Goal: Transaction & Acquisition: Purchase product/service

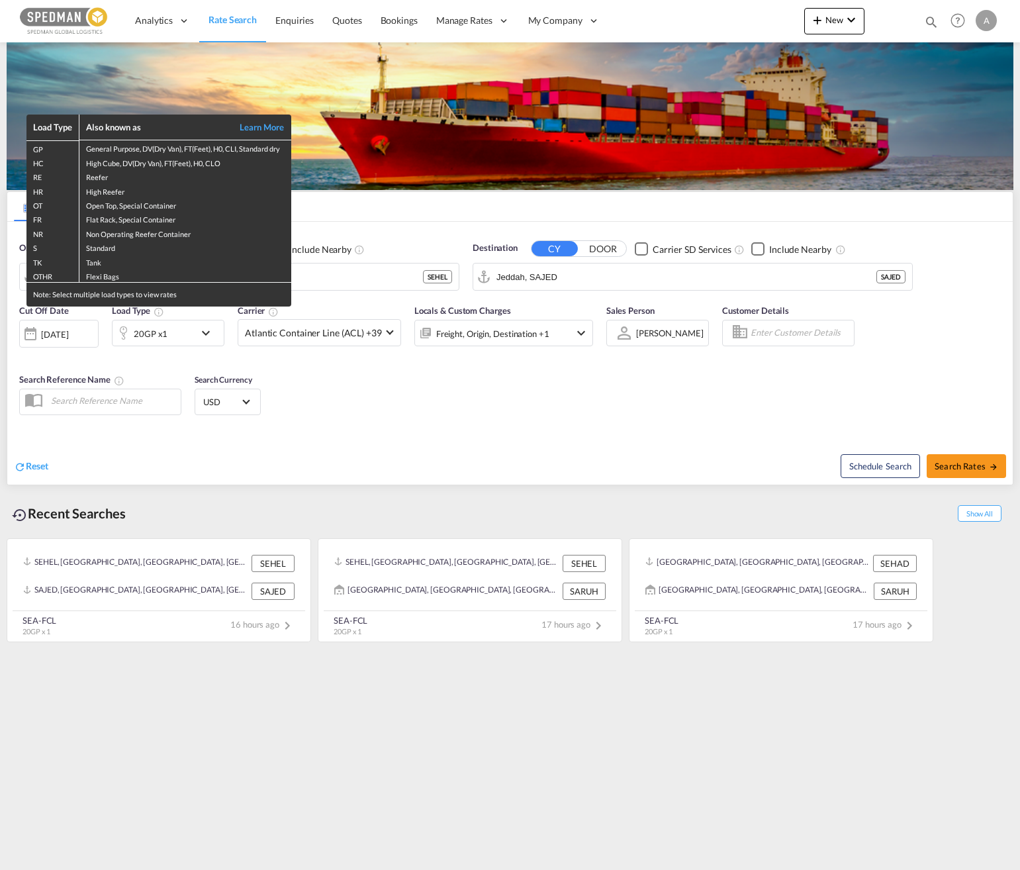
click at [356, 277] on div "Load Type Also known as Learn More GP General Purpose, DV(Dry Van), FT(Feet), H…" at bounding box center [510, 435] width 1020 height 870
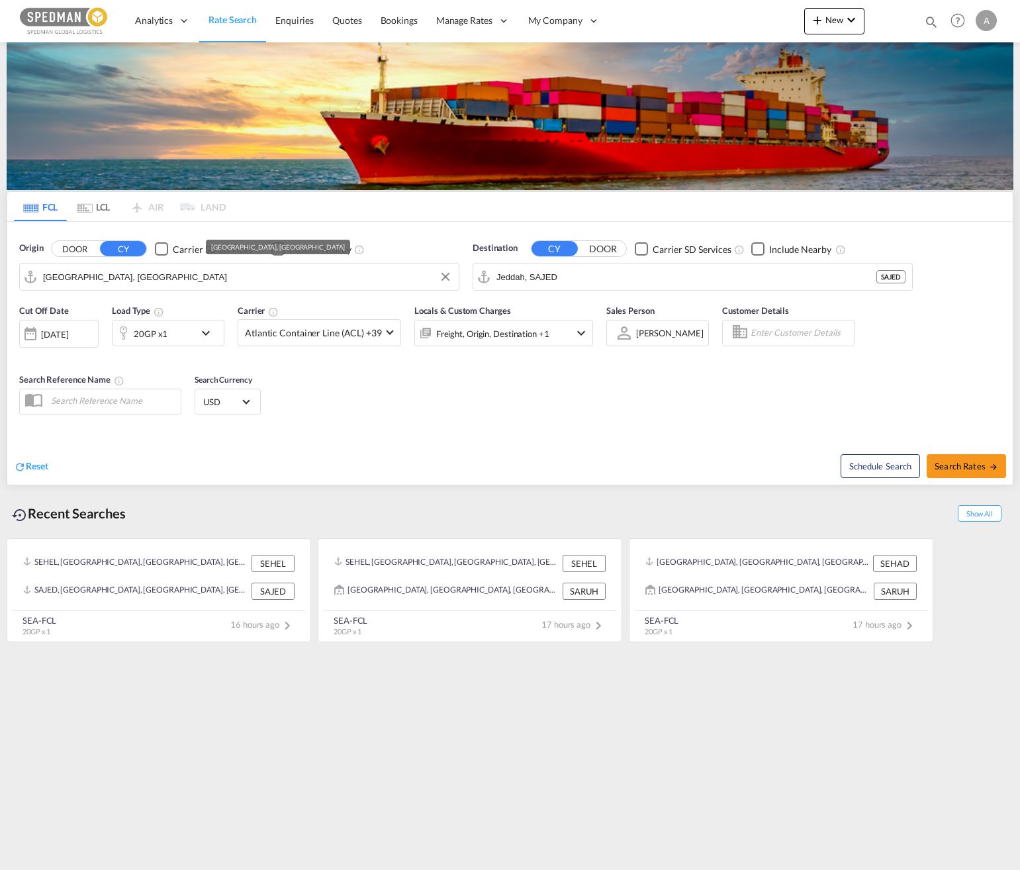
drag, startPoint x: 361, startPoint y: 277, endPoint x: 6, endPoint y: 295, distance: 355.9
click at [6, 295] on div "FCL LCL AIR LAND FCL LCL AIR LAND Origin DOOR CY Carrier SD Services Include Ne…" at bounding box center [510, 343] width 1020 height 603
drag, startPoint x: 23, startPoint y: 281, endPoint x: 40, endPoint y: 274, distance: 19.1
click at [21, 280] on md-input-container "[GEOGRAPHIC_DATA], [GEOGRAPHIC_DATA]" at bounding box center [239, 276] width 439 height 26
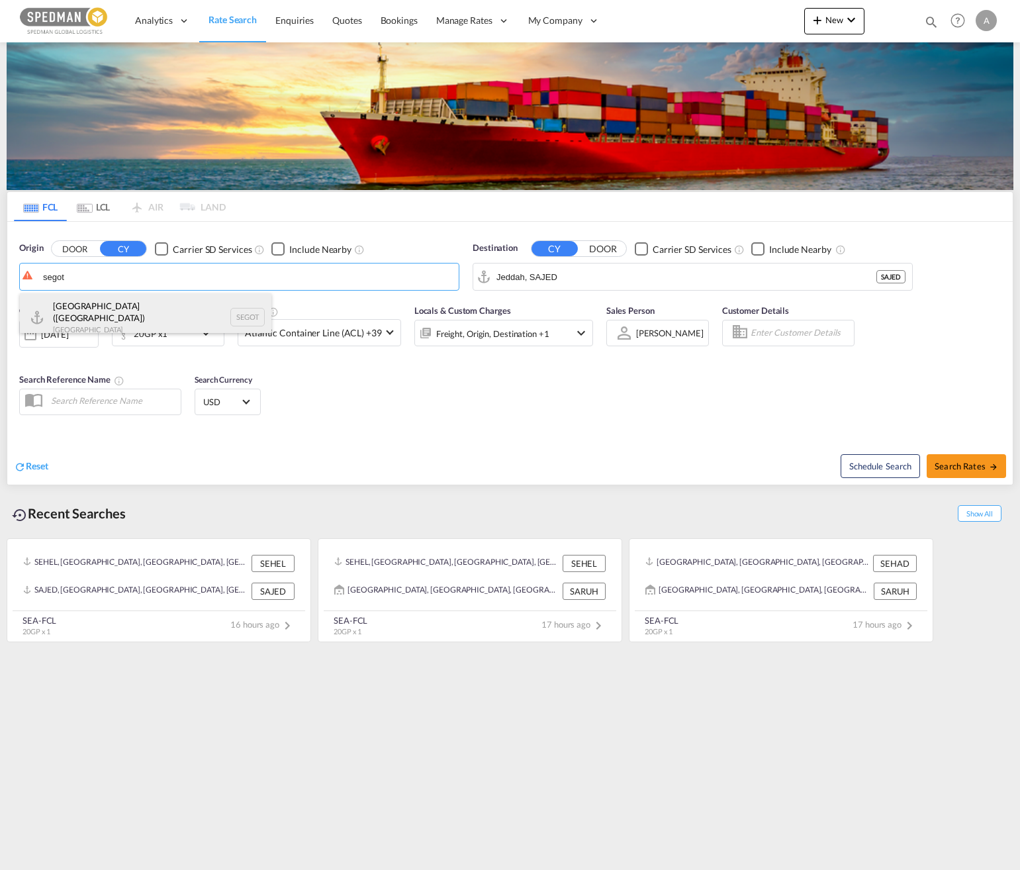
click at [119, 312] on div "[GEOGRAPHIC_DATA] ([GEOGRAPHIC_DATA]) [GEOGRAPHIC_DATA] SEGOT" at bounding box center [145, 317] width 251 height 48
type input "[GEOGRAPHIC_DATA] ([GEOGRAPHIC_DATA]), [GEOGRAPHIC_DATA]"
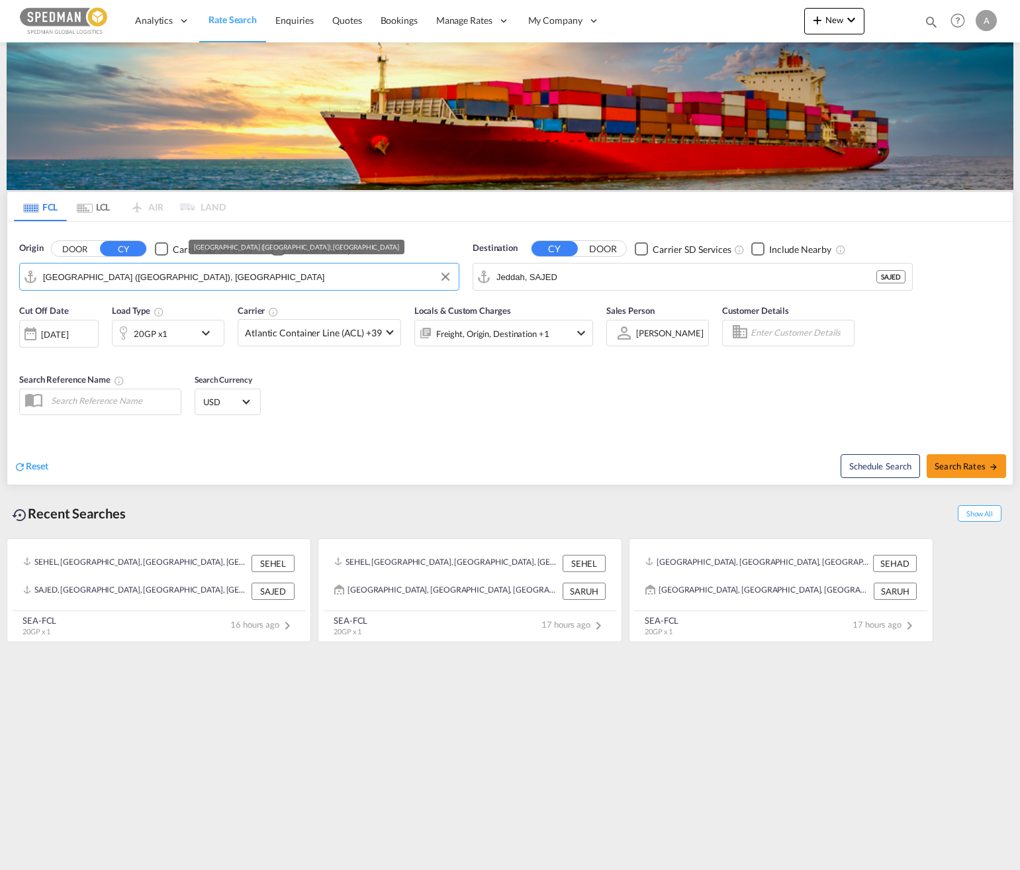
click at [207, 277] on input "[GEOGRAPHIC_DATA] ([GEOGRAPHIC_DATA]), [GEOGRAPHIC_DATA]" at bounding box center [247, 277] width 409 height 20
drag, startPoint x: 506, startPoint y: 284, endPoint x: 384, endPoint y: 283, distance: 122.4
click at [384, 283] on div "Origin DOOR CY Carrier SD Services Include Nearby [GEOGRAPHIC_DATA] ([GEOGRAPHI…" at bounding box center [509, 259] width 1005 height 75
drag, startPoint x: 565, startPoint y: 274, endPoint x: 478, endPoint y: 274, distance: 86.7
click at [478, 274] on md-input-container "Jeddah, SAJED" at bounding box center [692, 276] width 439 height 26
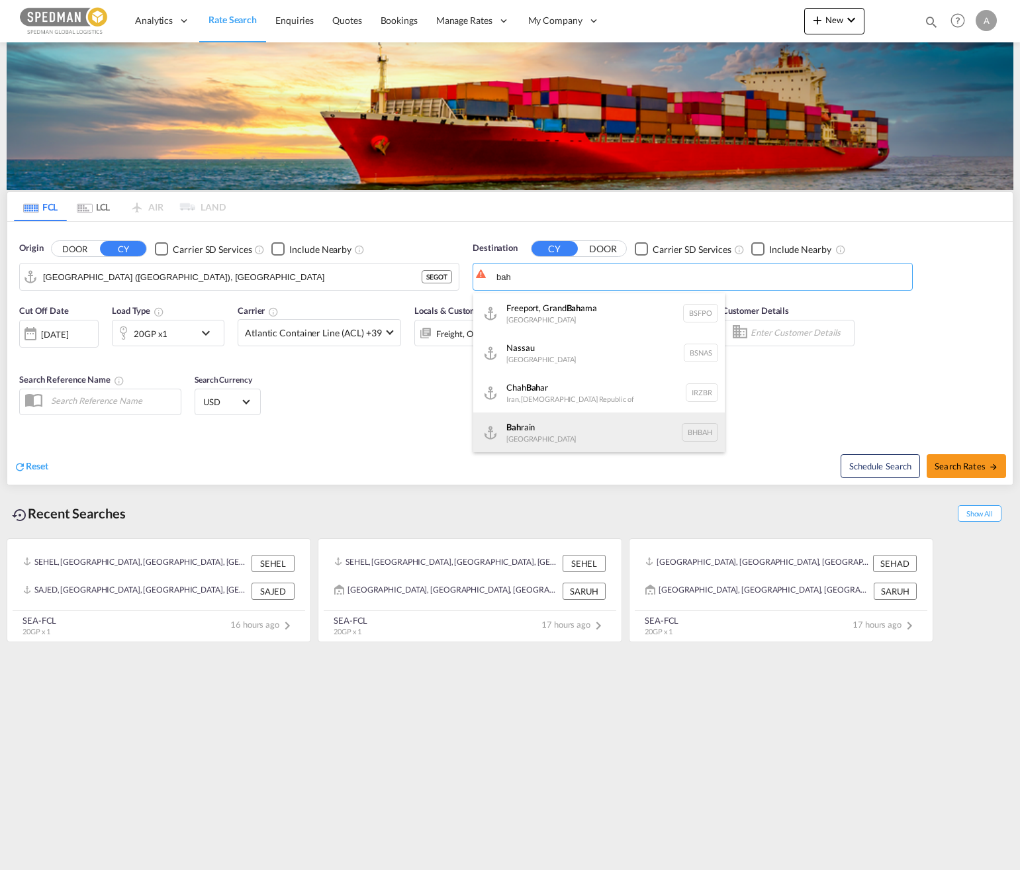
click at [576, 426] on div "Bah rain [GEOGRAPHIC_DATA] [GEOGRAPHIC_DATA]" at bounding box center [598, 432] width 251 height 40
type input "[GEOGRAPHIC_DATA], BHBAH"
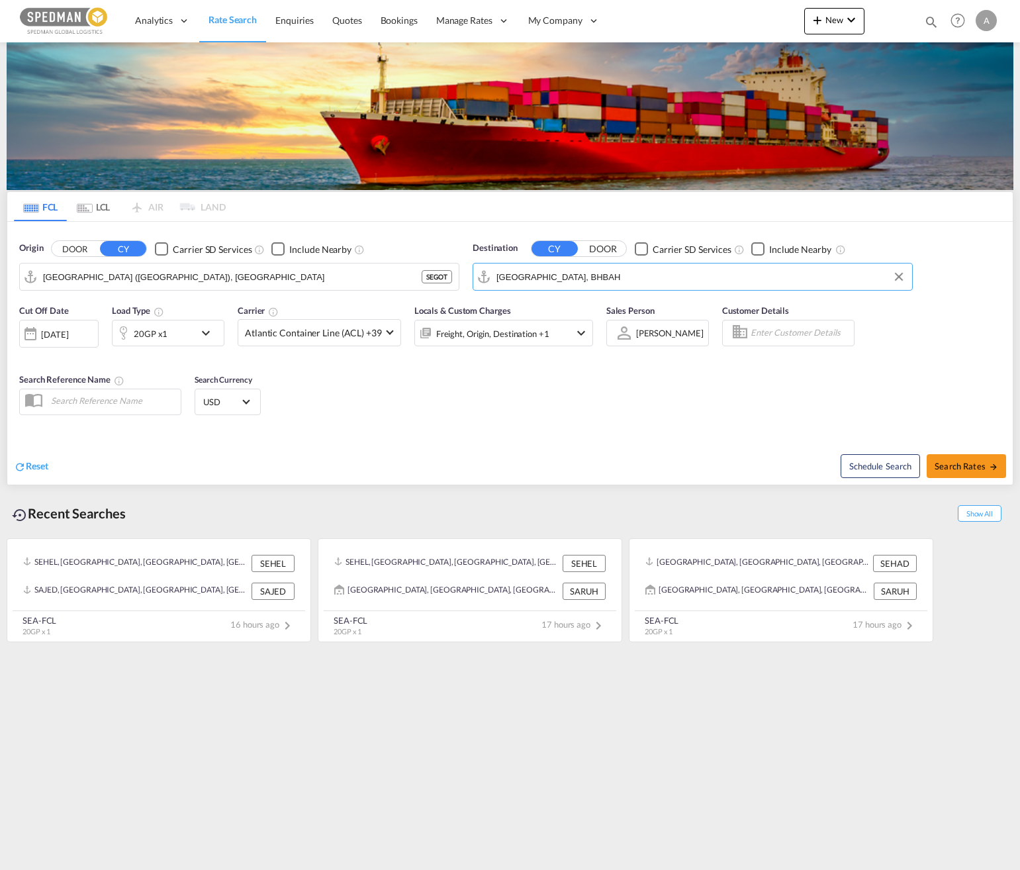
click at [907, 336] on div "Cut Off Date [DATE] [DATE] Load Type 20GP x1 Carrier Atlantic Container Line (A…" at bounding box center [509, 361] width 1005 height 129
click at [210, 340] on md-icon "icon-chevron-down" at bounding box center [209, 333] width 23 height 16
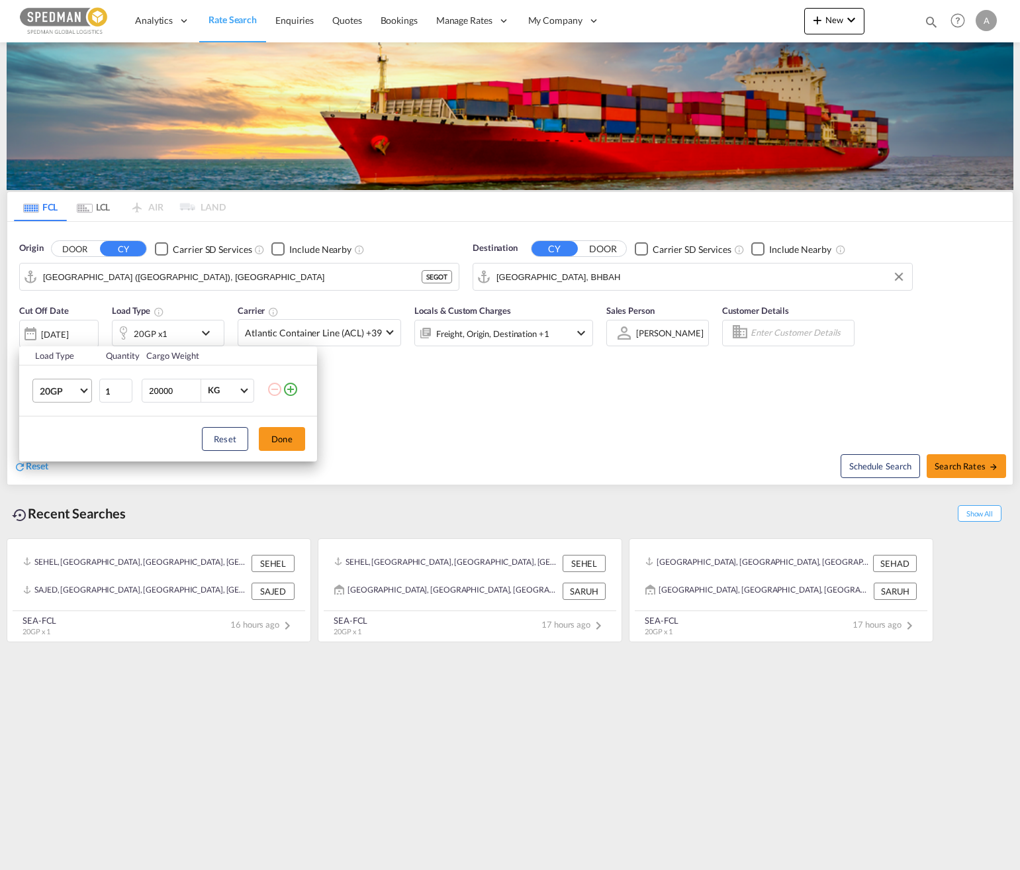
click at [83, 396] on md-select-value "20GP" at bounding box center [64, 390] width 53 height 23
click at [75, 452] on md-option "40HC" at bounding box center [74, 455] width 90 height 32
click at [287, 438] on button "Done" at bounding box center [282, 439] width 46 height 24
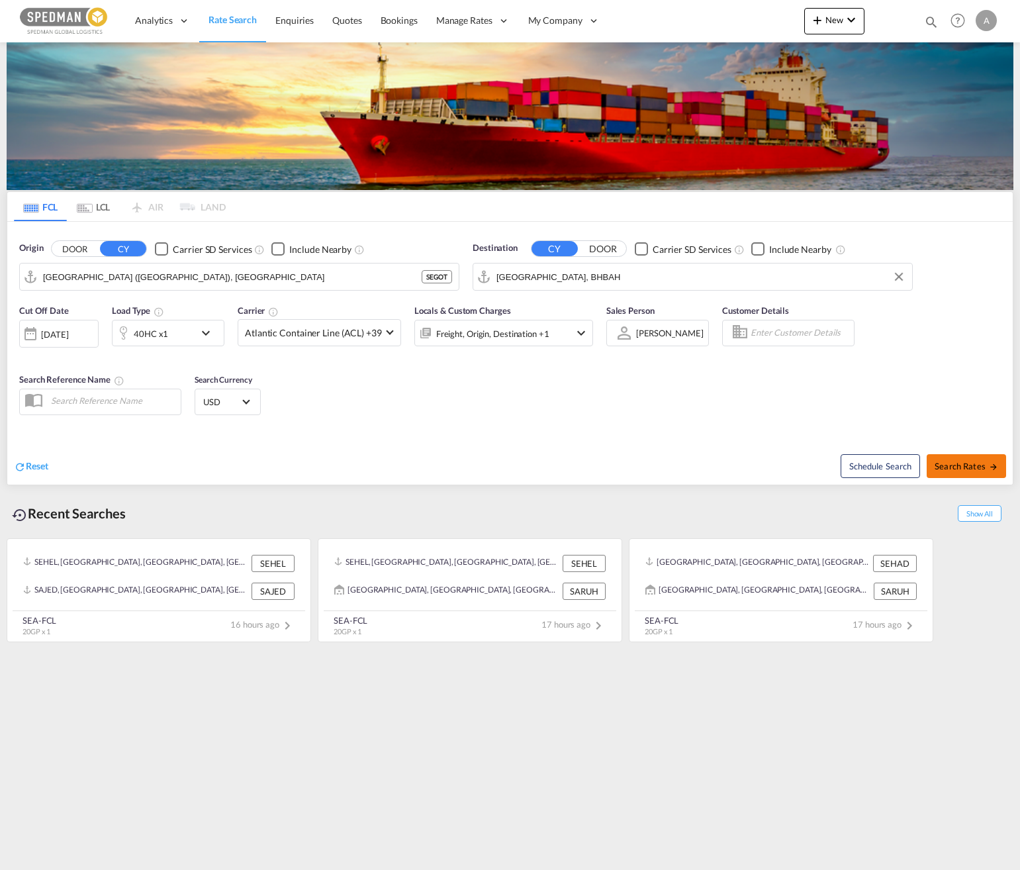
click at [958, 461] on span "Search Rates" at bounding box center [967, 466] width 64 height 11
type input "SEGOT to BHBAH / [DATE]"
